Goal: Navigation & Orientation: Go to known website

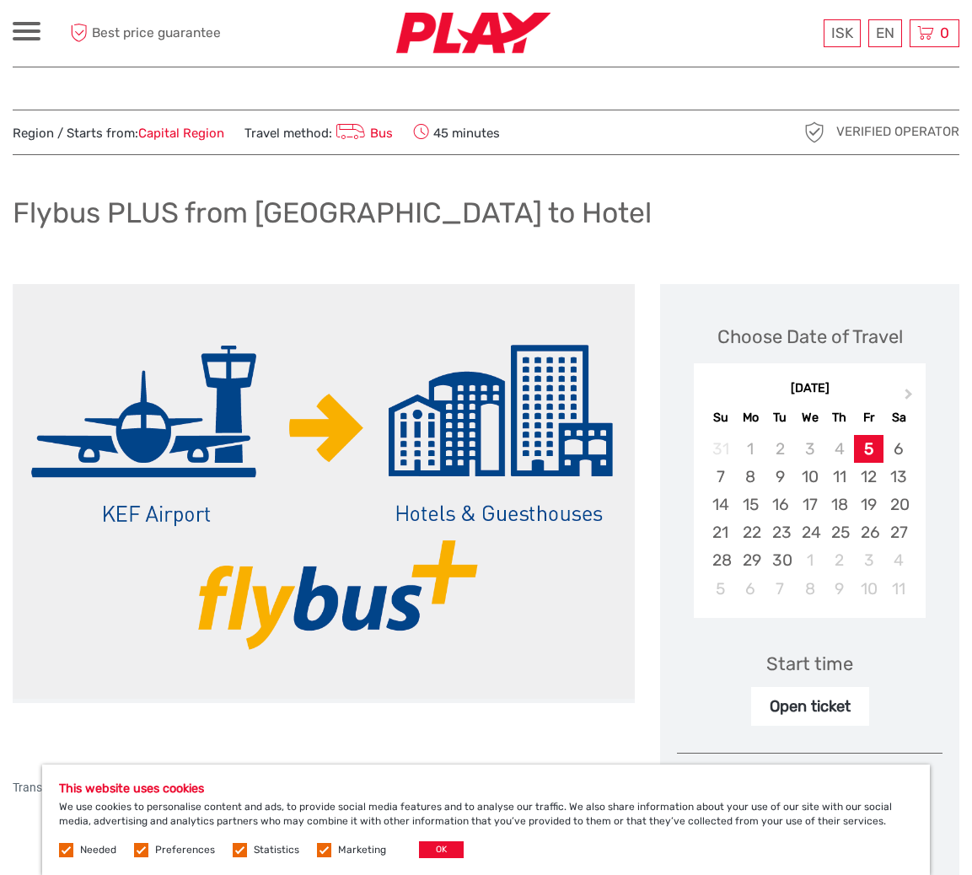
click at [486, 32] on img at bounding box center [473, 33] width 154 height 41
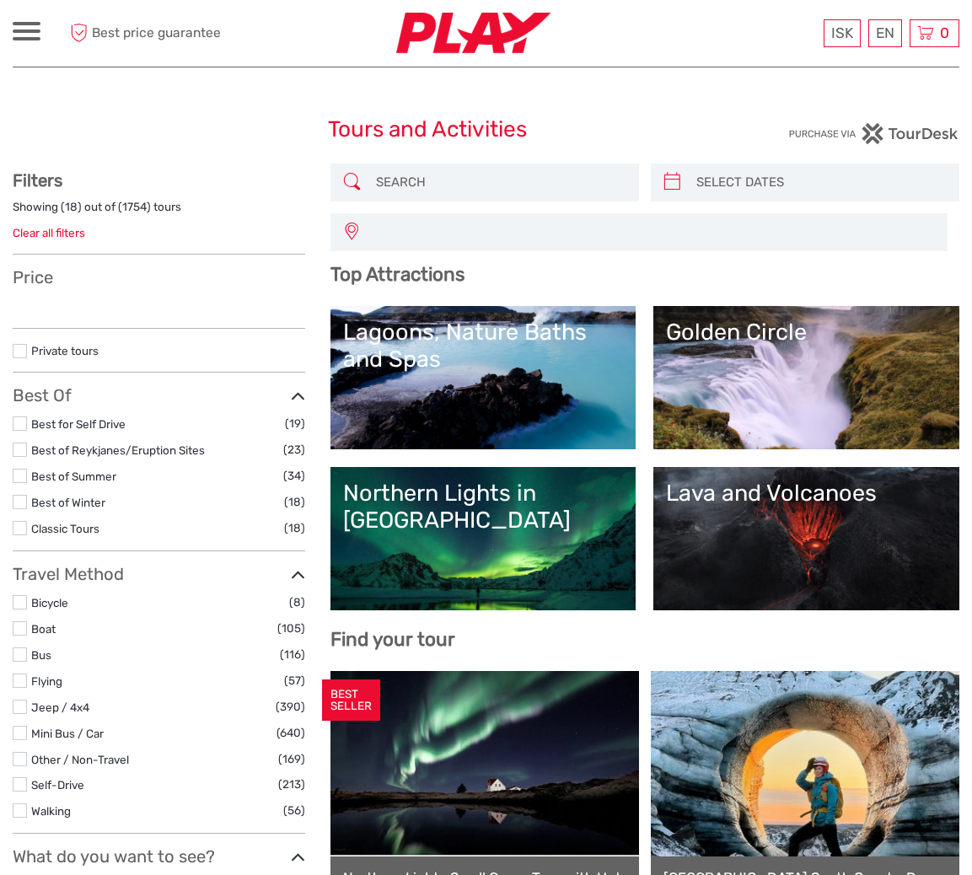
select select
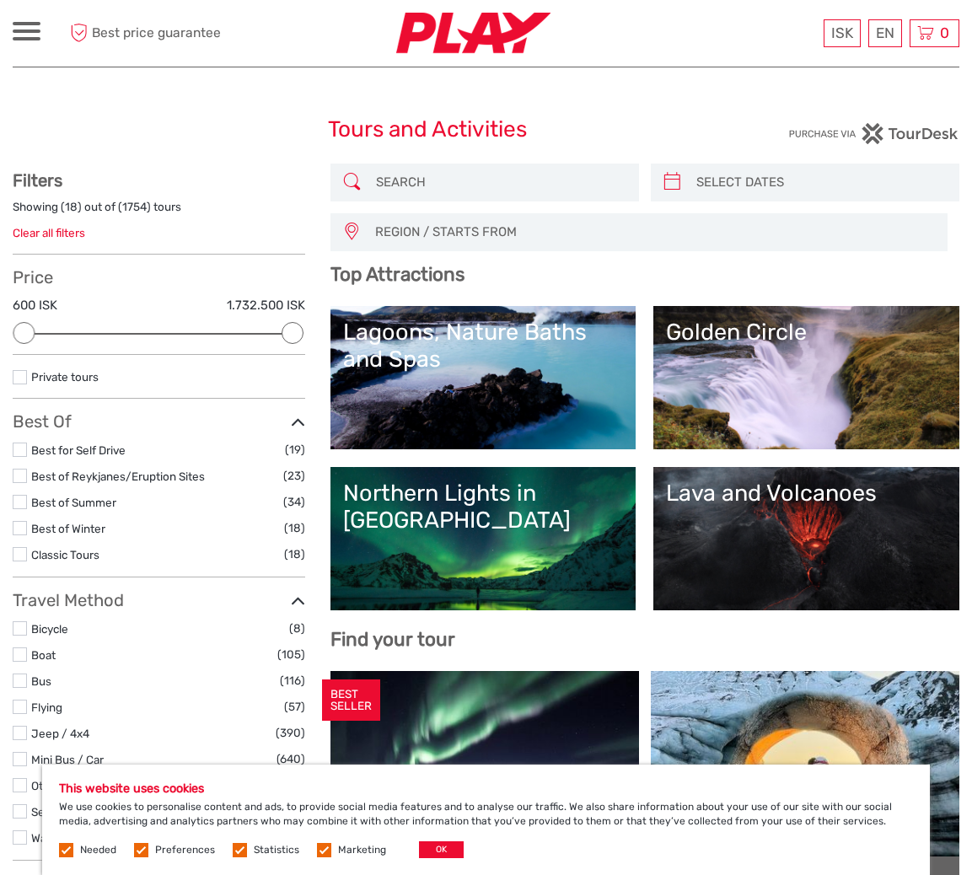
click at [24, 25] on div at bounding box center [27, 31] width 28 height 19
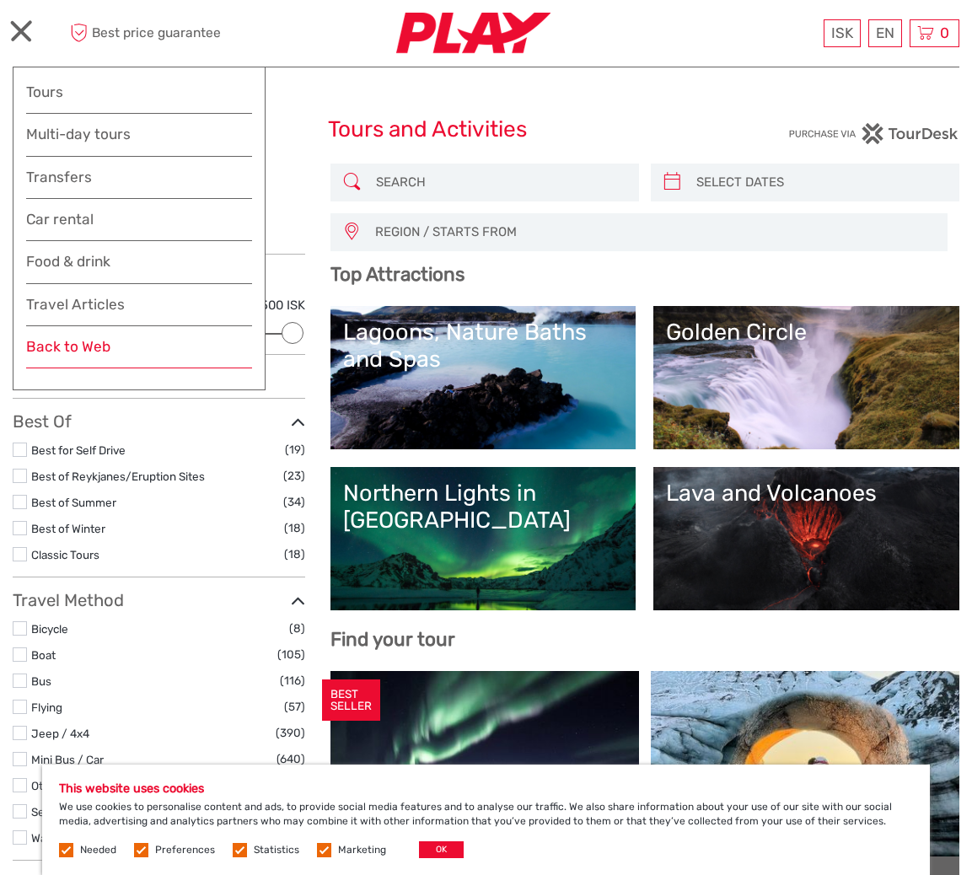
click at [93, 347] on link "Back to Web" at bounding box center [139, 352] width 226 height 34
